Goal: Check status: Check status

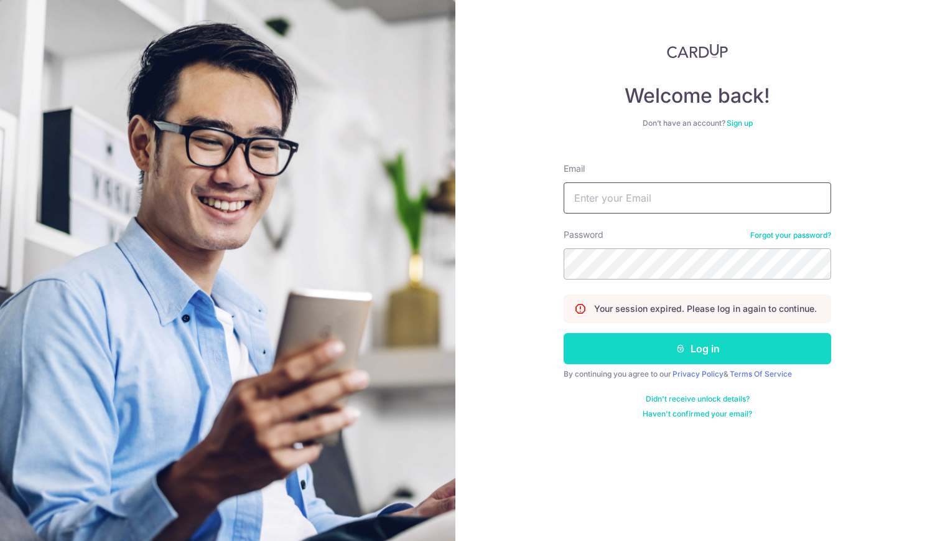
type input "[EMAIL_ADDRESS][PERSON_NAME][DOMAIN_NAME]"
click at [643, 355] on button "Log in" at bounding box center [698, 348] width 268 height 31
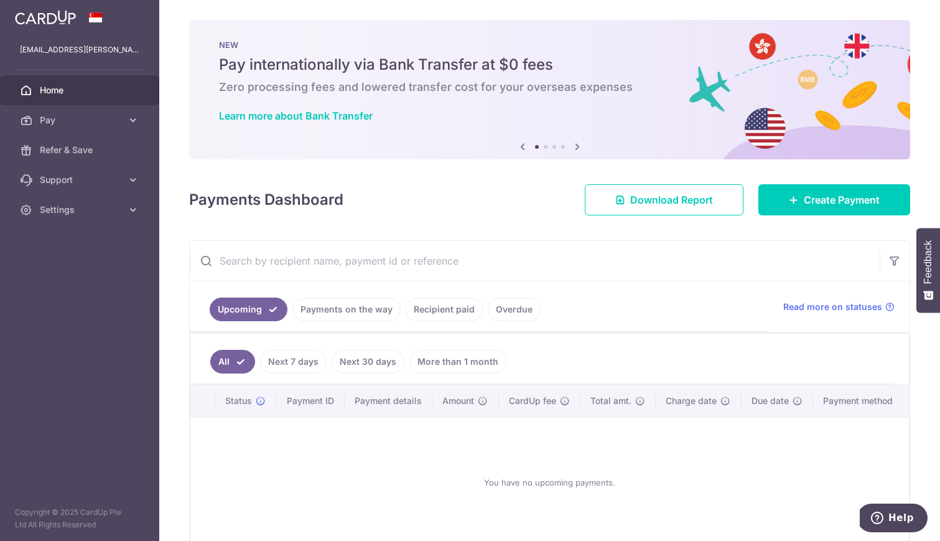
click at [319, 311] on link "Payments on the way" at bounding box center [346, 309] width 108 height 24
